Goal: Task Accomplishment & Management: Manage account settings

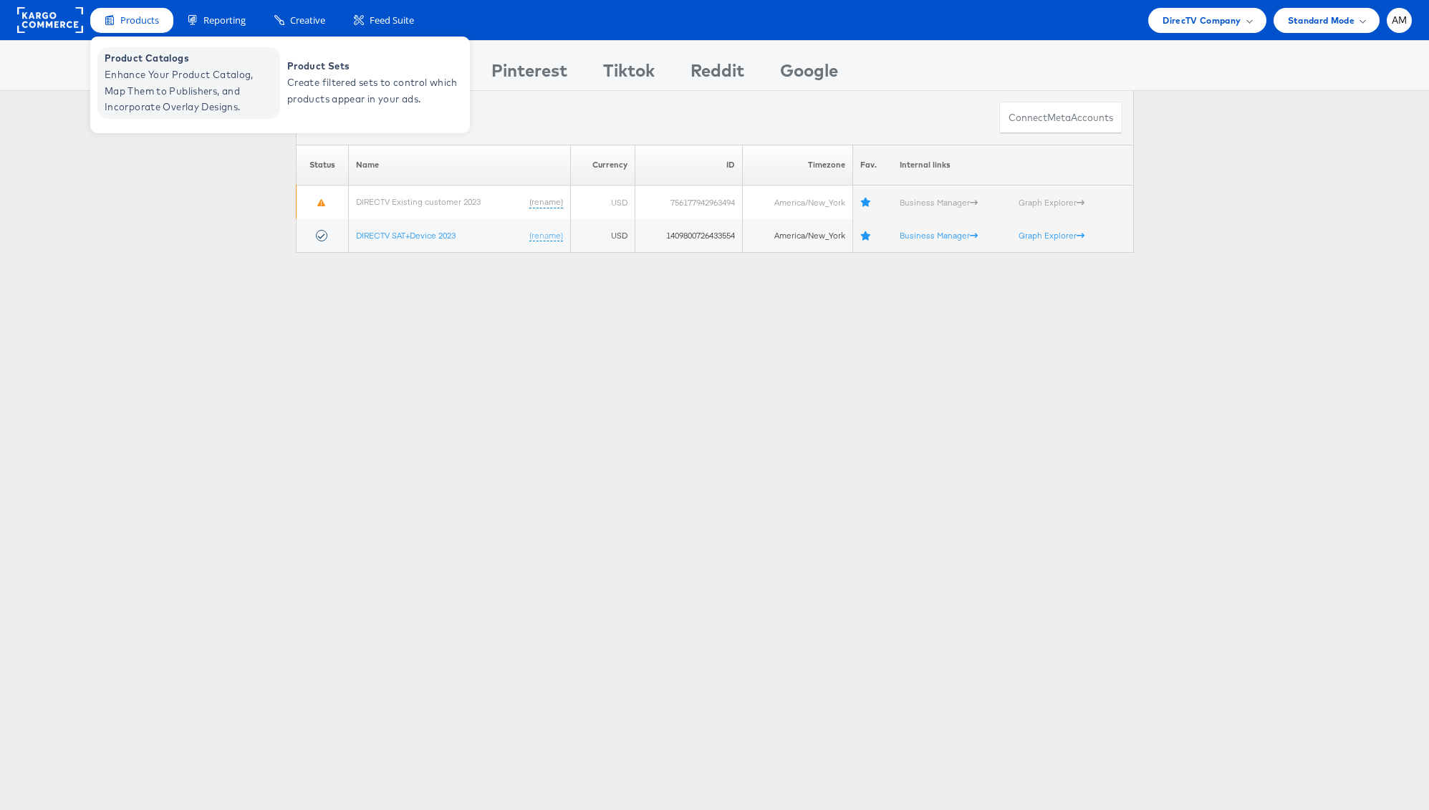
click at [153, 87] on span "Enhance Your Product Catalog, Map Them to Publishers, and Incorporate Overlay D…" at bounding box center [191, 91] width 172 height 49
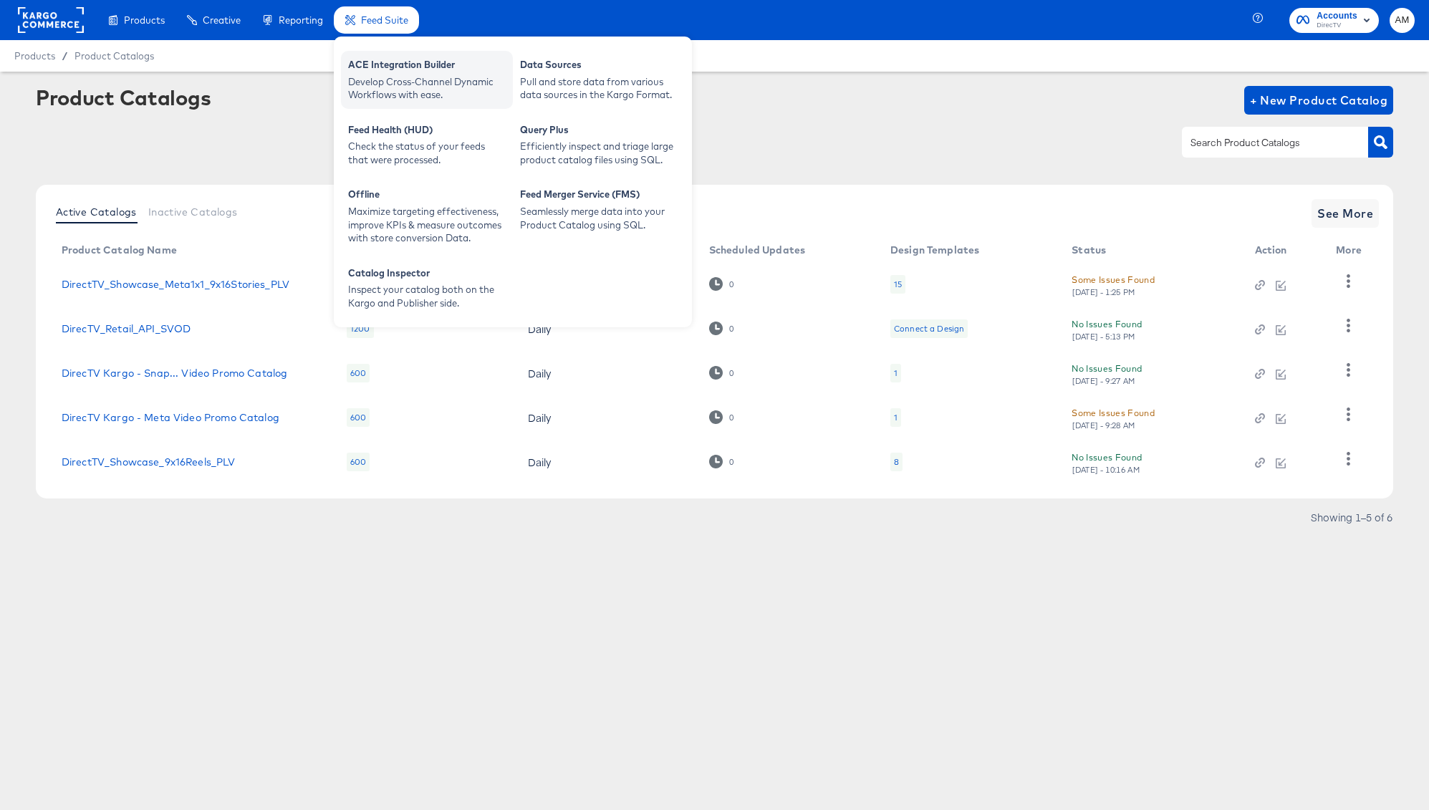
click at [377, 63] on div "ACE Integration Builder" at bounding box center [427, 66] width 158 height 17
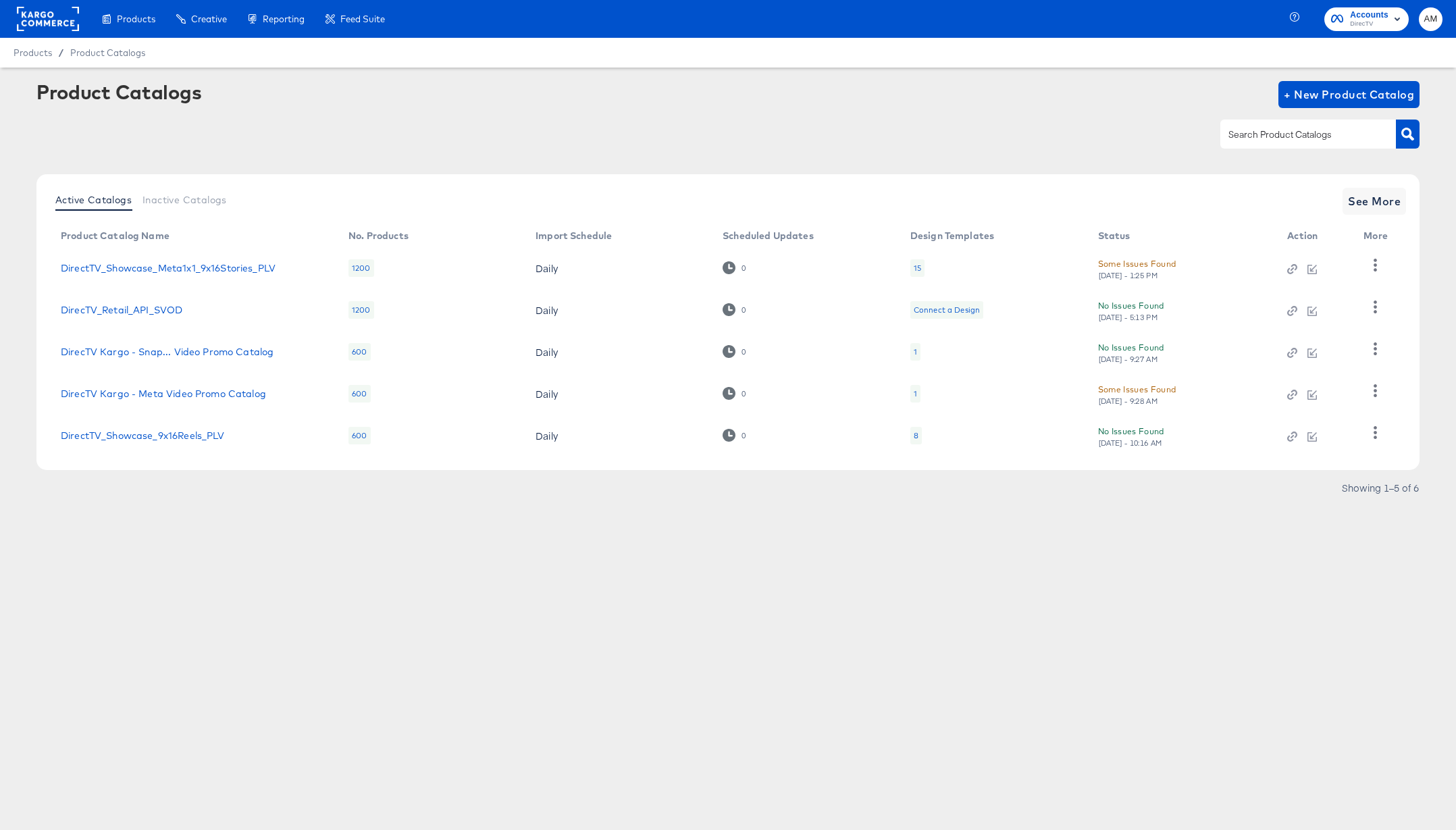
click at [50, 15] on rect at bounding box center [48, 19] width 62 height 25
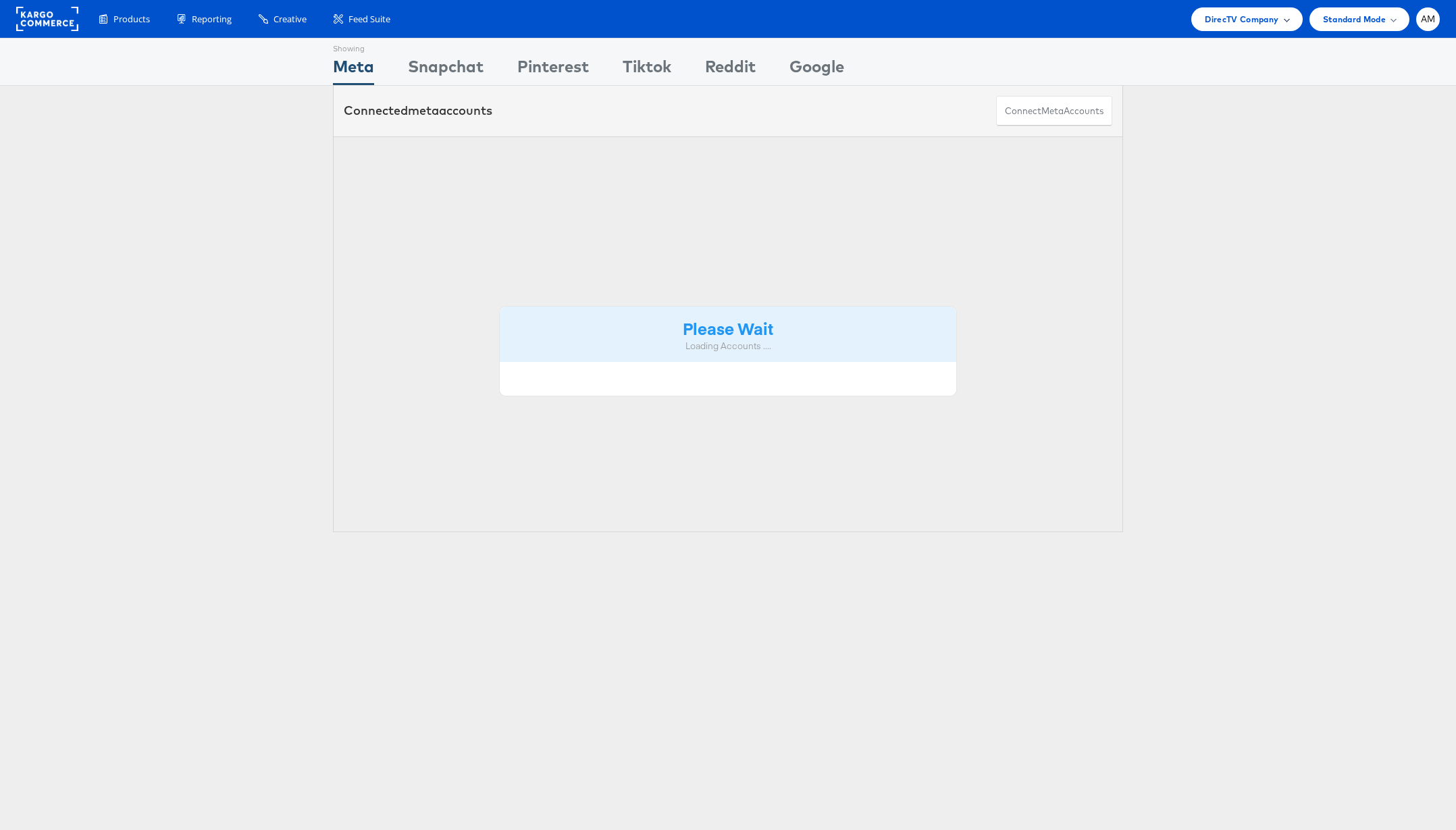
click at [1250, 15] on span "DirecTV Company" at bounding box center [1242, 19] width 74 height 14
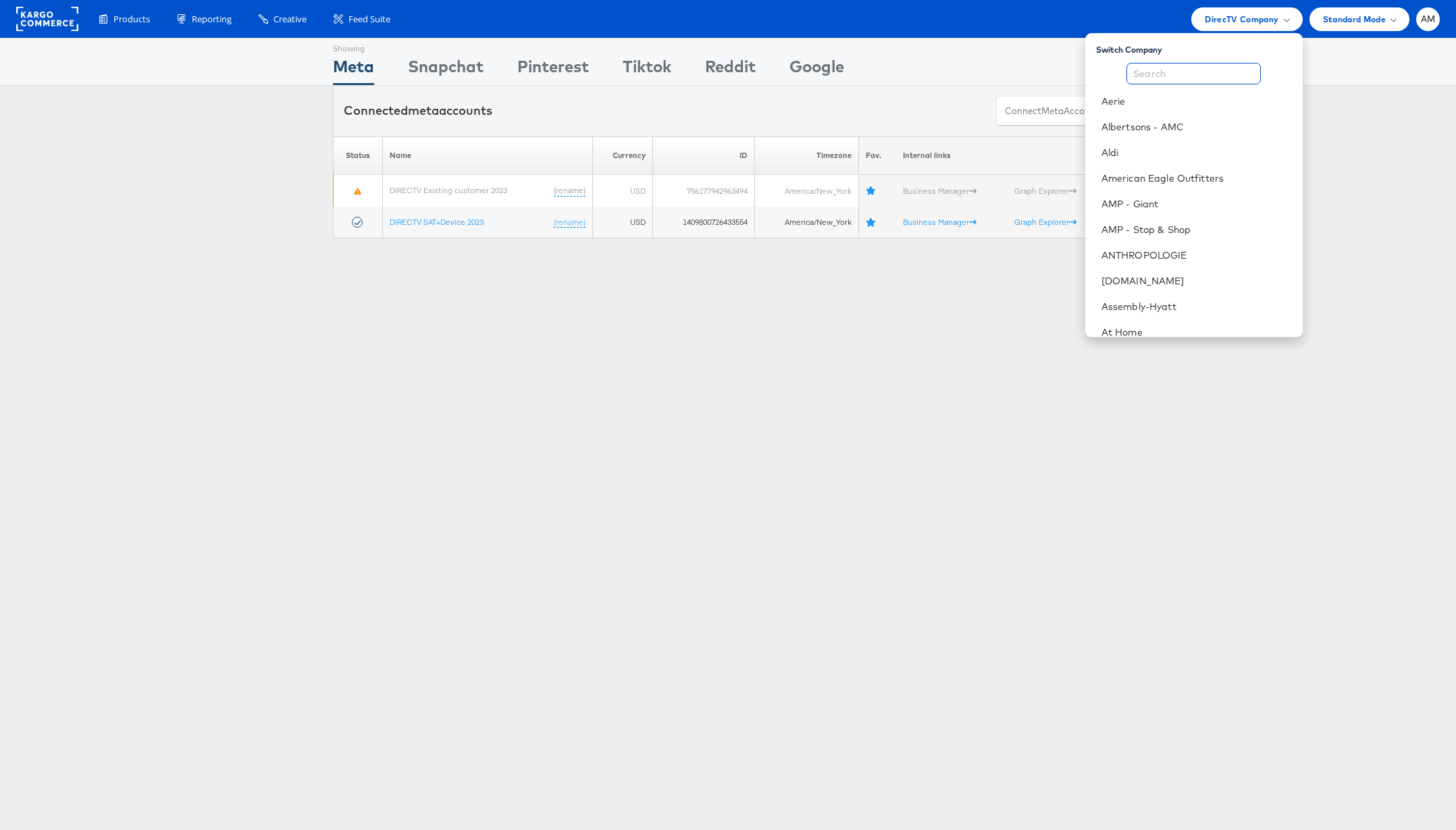
click at [1167, 66] on input "text" at bounding box center [1194, 74] width 135 height 22
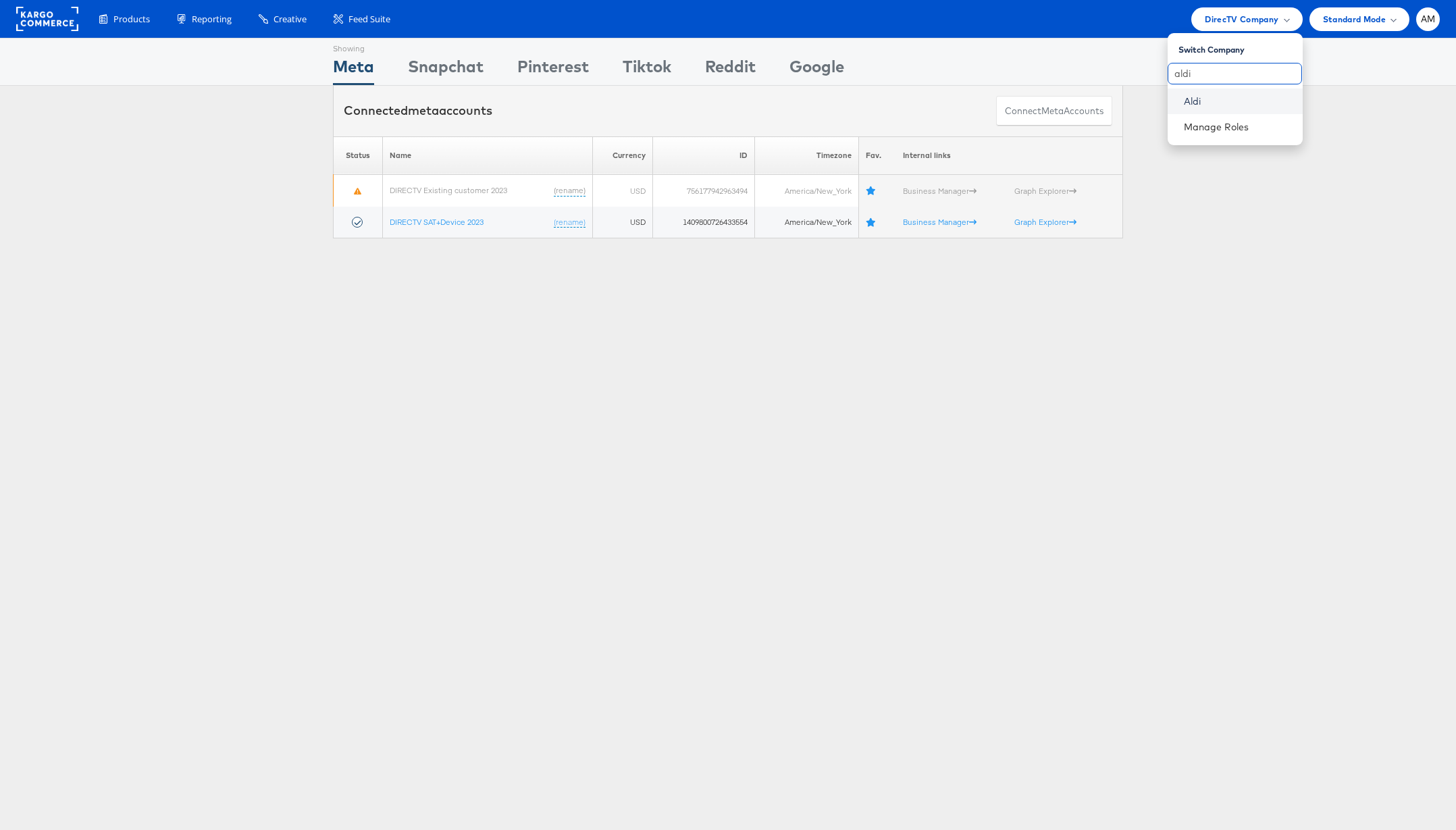
type input "aldi"
click at [1185, 104] on link "Aldi" at bounding box center [1237, 101] width 108 height 13
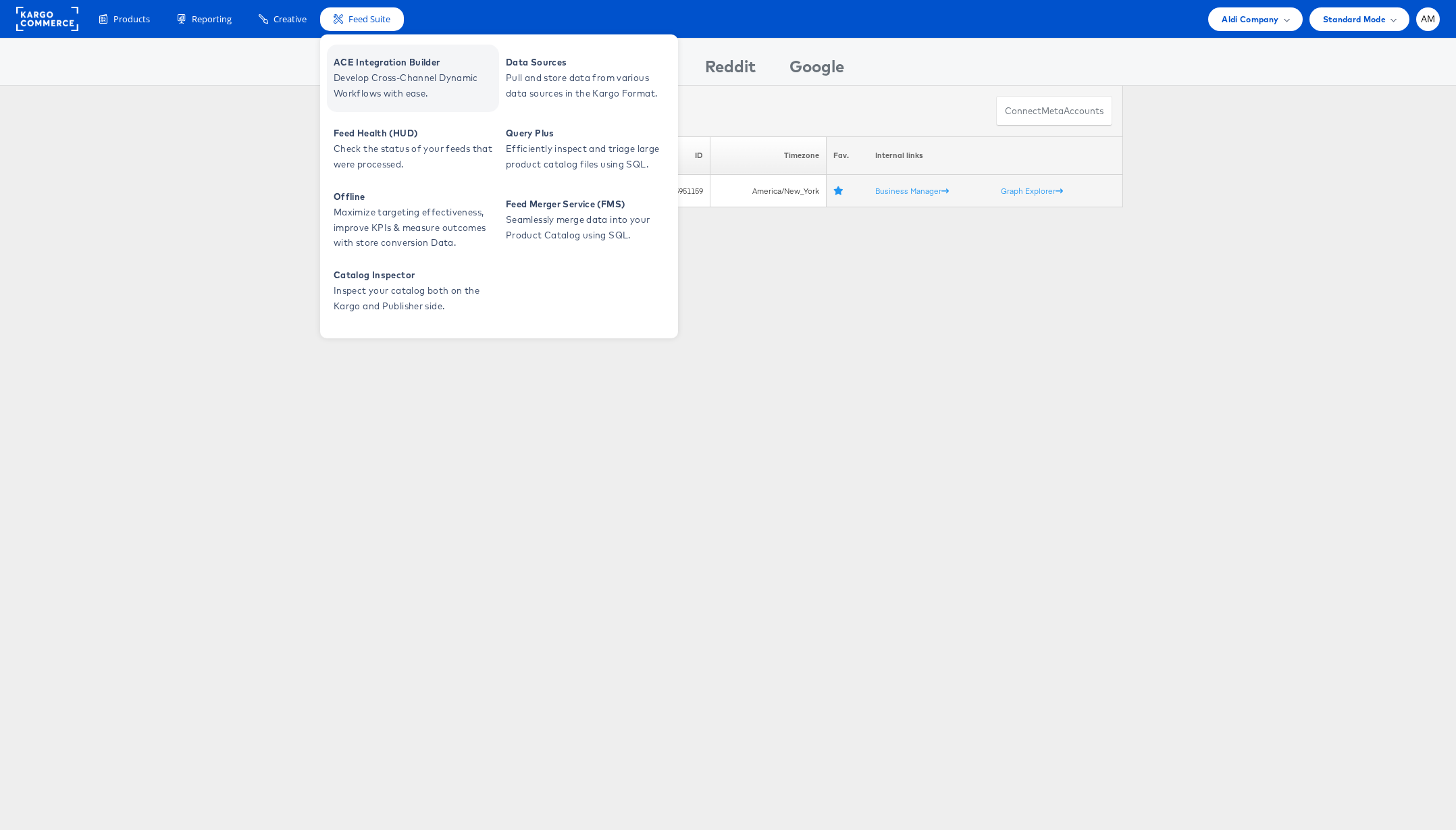
click at [372, 76] on span "Develop Cross-Channel Dynamic Workflows with ease." at bounding box center [415, 85] width 162 height 31
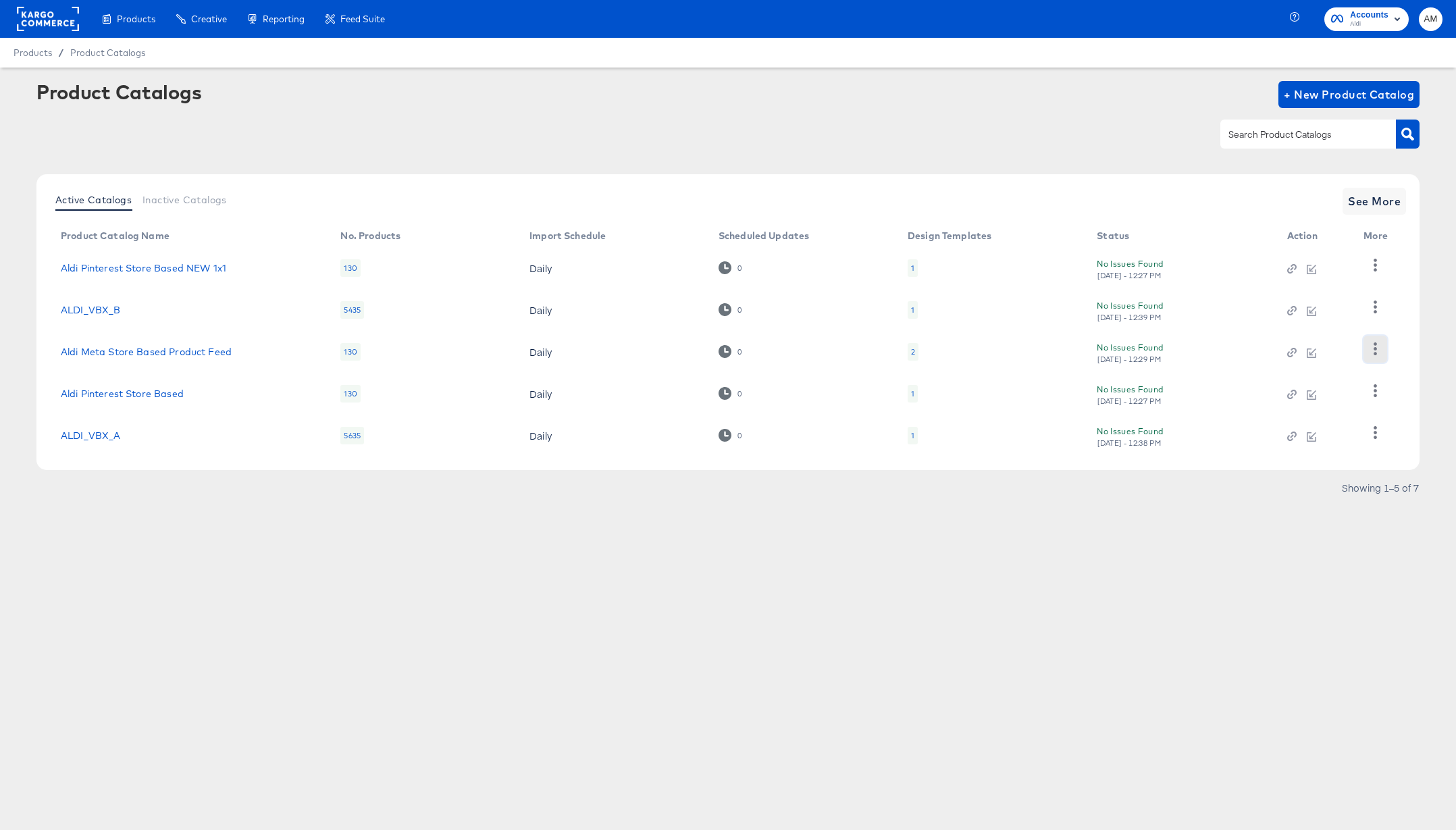
click at [1370, 354] on icon "button" at bounding box center [1376, 349] width 13 height 13
click at [1289, 306] on div "HUD Checks (Internal)" at bounding box center [1319, 307] width 135 height 22
click at [43, 27] on rect at bounding box center [48, 19] width 62 height 25
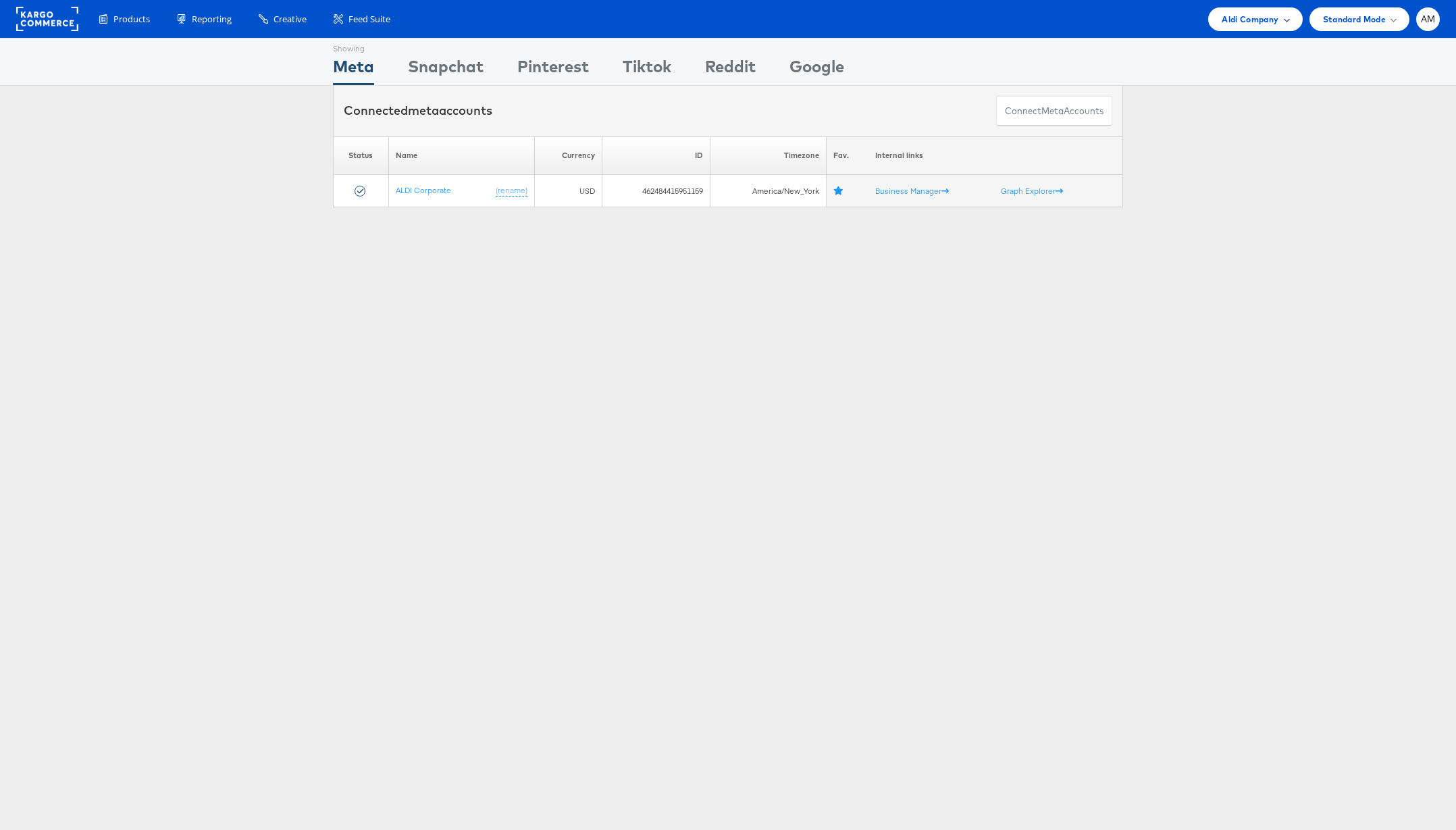
click at [1240, 23] on span "Aldi Company" at bounding box center [1250, 19] width 57 height 14
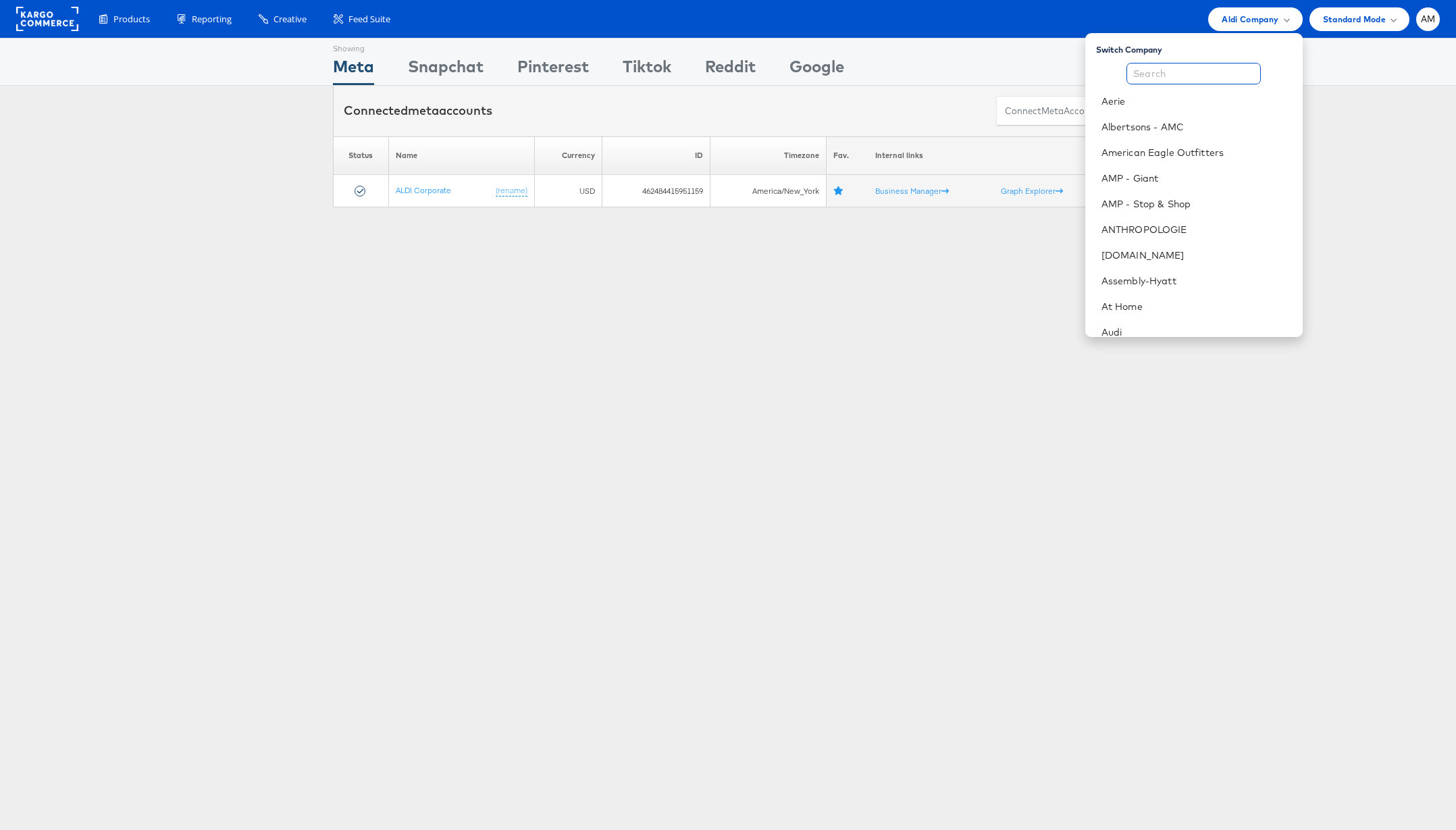
click at [1209, 69] on input "text" at bounding box center [1194, 74] width 135 height 22
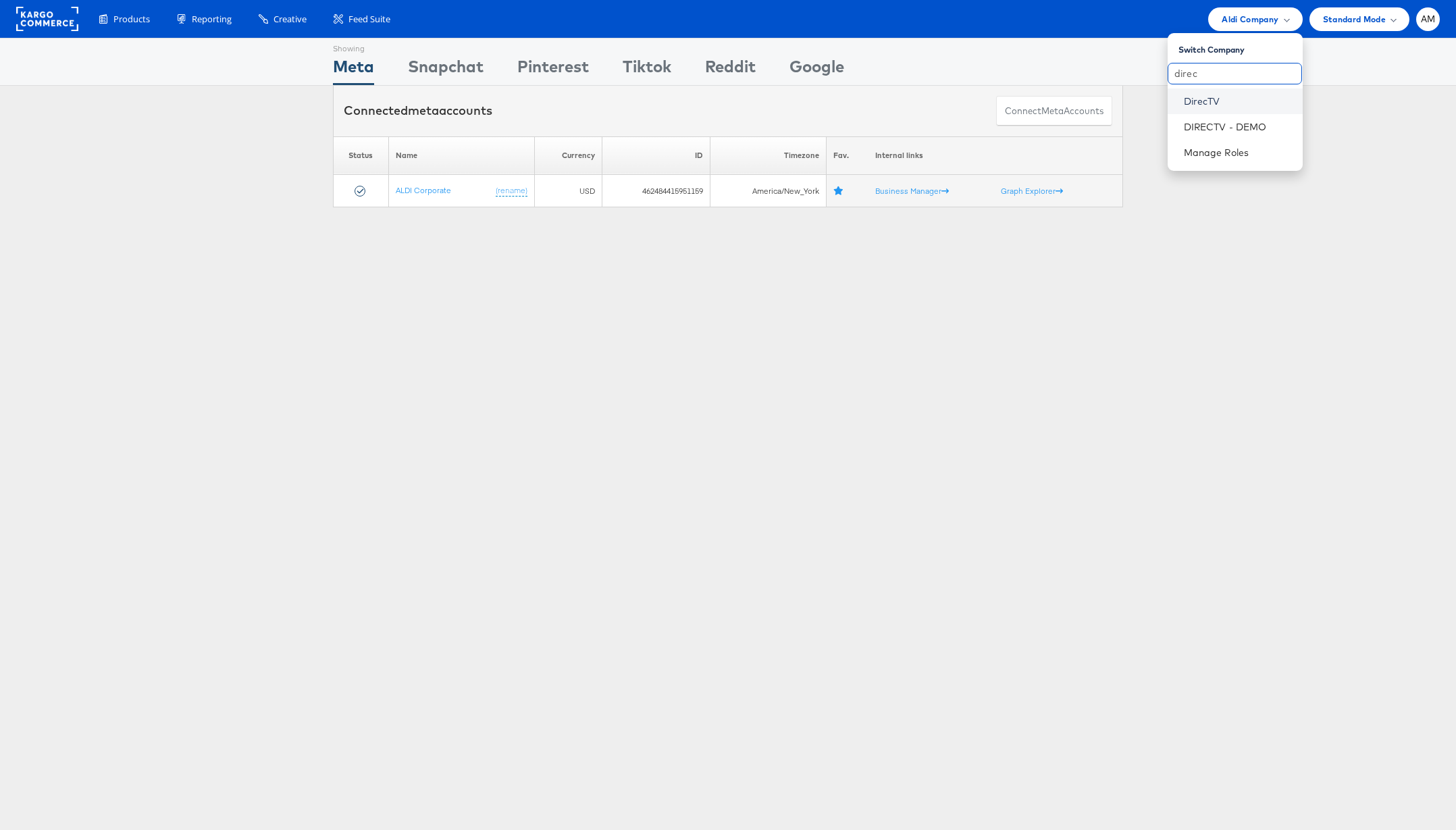
type input "direc"
click at [1215, 101] on link "DirecTV" at bounding box center [1237, 101] width 108 height 13
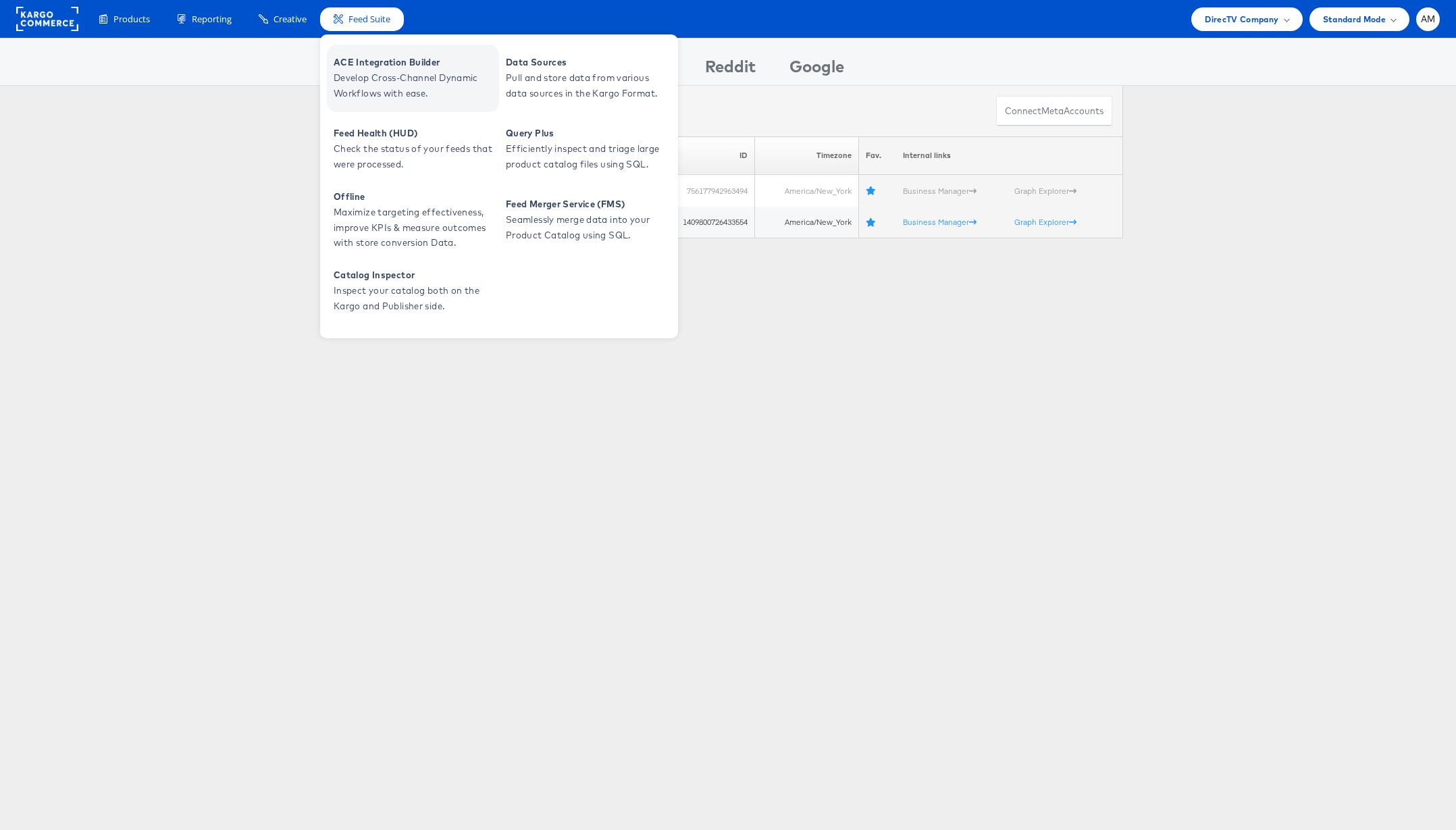
click at [387, 63] on span "ACE Integration Builder" at bounding box center [415, 62] width 162 height 15
